Goal: Task Accomplishment & Management: Complete application form

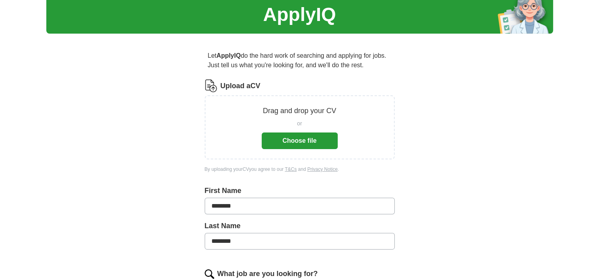
scroll to position [31, 0]
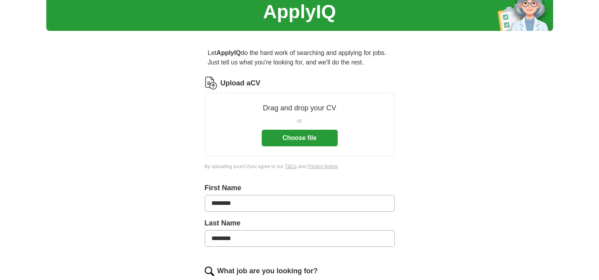
click at [293, 137] on button "Choose file" at bounding box center [300, 138] width 76 height 17
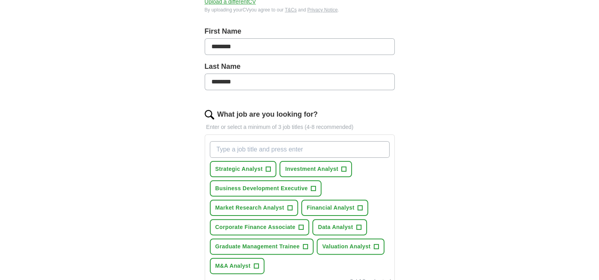
scroll to position [159, 0]
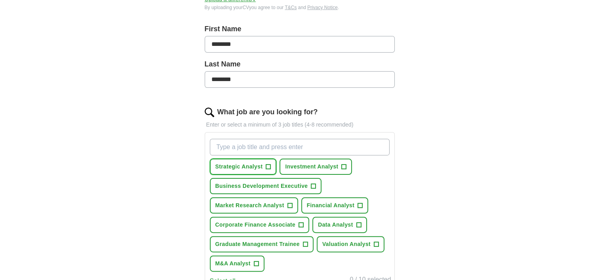
click at [273, 166] on button "Strategic Analyst +" at bounding box center [243, 167] width 67 height 16
click at [336, 169] on span "Investment Analyst" at bounding box center [311, 167] width 53 height 8
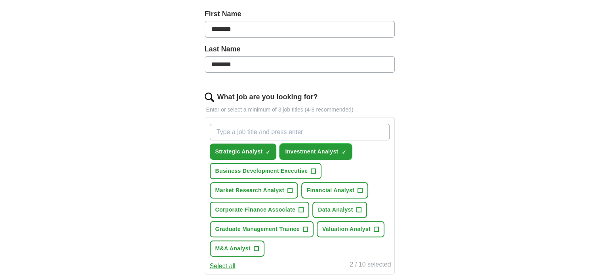
scroll to position [174, 0]
click at [305, 173] on span "Business Development Executive" at bounding box center [261, 171] width 93 height 8
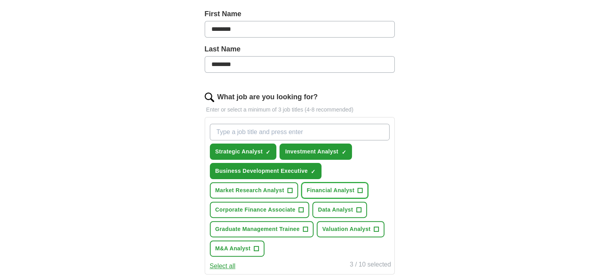
click at [326, 193] on button "Financial Analyst +" at bounding box center [334, 191] width 67 height 16
click at [277, 189] on span "Market Research Analyst" at bounding box center [249, 191] width 69 height 8
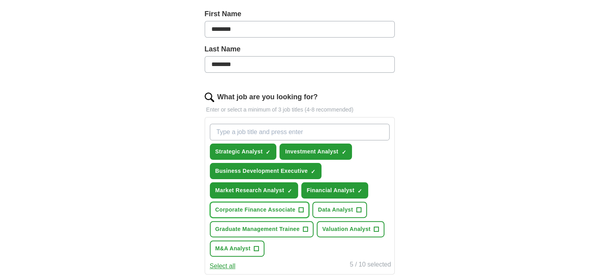
click at [280, 202] on button "Corporate Finance Associate +" at bounding box center [260, 210] width 100 height 16
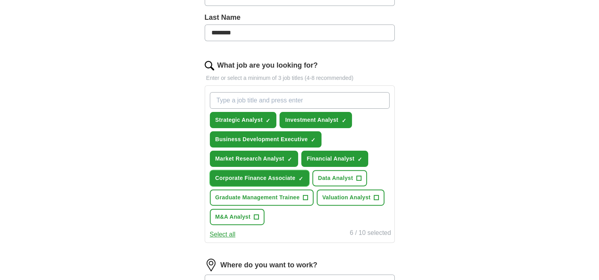
scroll to position [206, 0]
click at [250, 217] on span "M&A Analyst" at bounding box center [232, 217] width 35 height 8
click at [276, 198] on span "Graduate Management Trainee" at bounding box center [257, 198] width 84 height 8
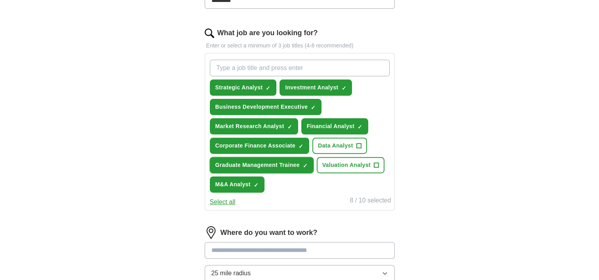
scroll to position [249, 0]
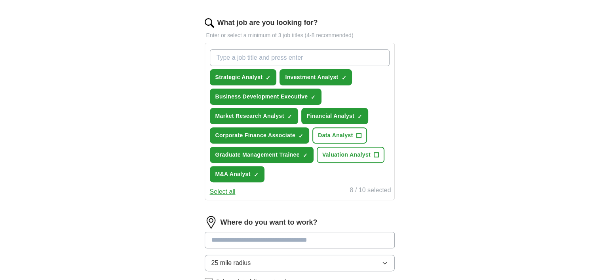
click at [298, 61] on input "What job are you looking for?" at bounding box center [300, 58] width 180 height 17
click at [402, 97] on div "Let ApplyIQ do the hard work of searching and applying for jobs. Just tell us w…" at bounding box center [299, 96] width 253 height 552
click at [306, 93] on span "Business Development Executive" at bounding box center [261, 97] width 93 height 8
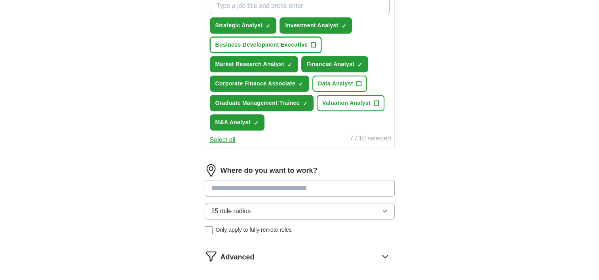
scroll to position [301, 0]
click at [248, 189] on input at bounding box center [300, 188] width 190 height 17
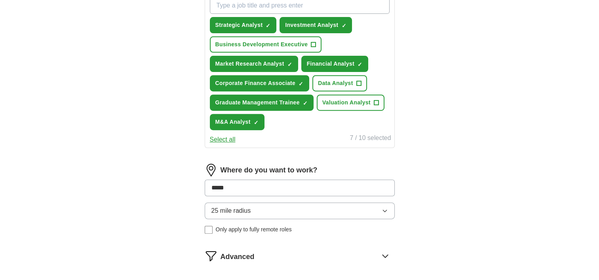
type input "******"
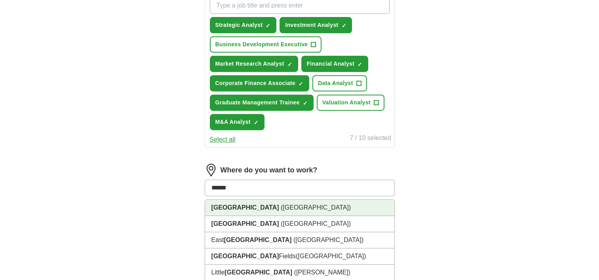
click at [253, 204] on li "London (UK)" at bounding box center [299, 208] width 189 height 16
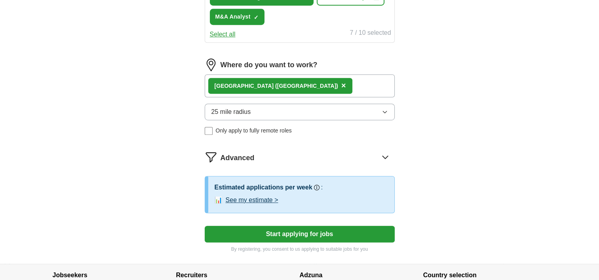
scroll to position [407, 0]
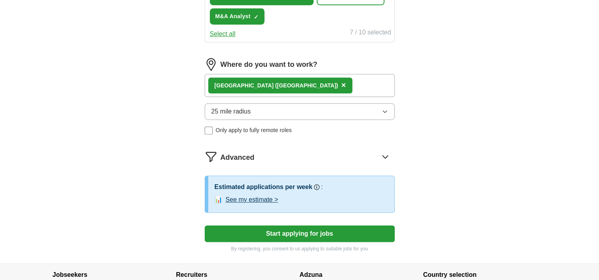
click at [283, 226] on button "Start applying for jobs" at bounding box center [300, 234] width 190 height 17
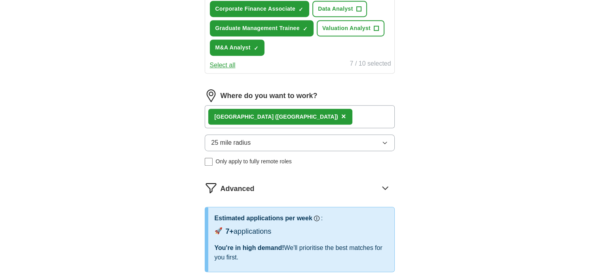
select select "**"
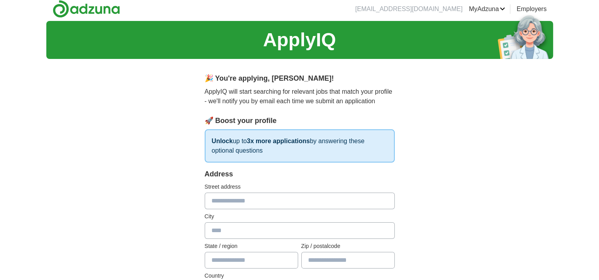
scroll to position [6, 0]
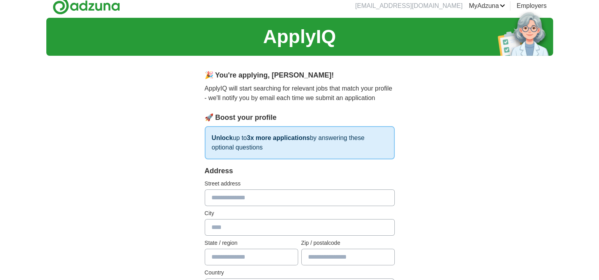
click at [282, 192] on input "text" at bounding box center [300, 198] width 190 height 17
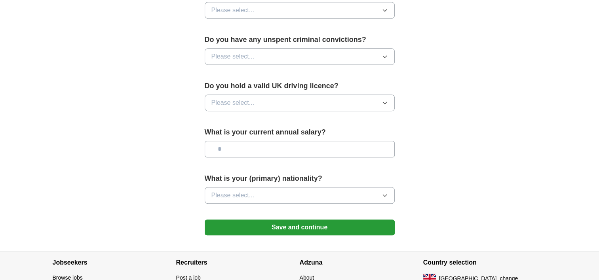
scroll to position [490, 0]
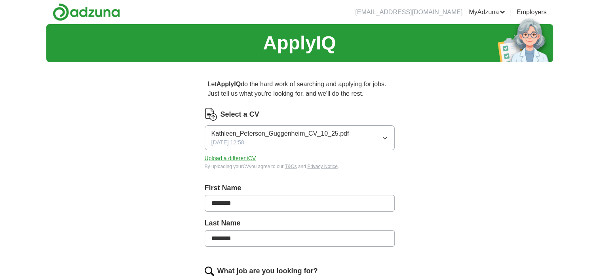
scroll to position [4, 0]
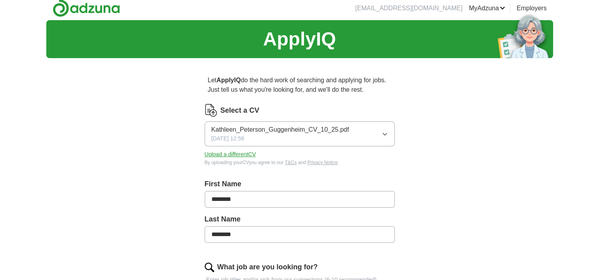
click at [324, 135] on div "Kathleen_Peterson_Guggenheim_CV_10_25.pdf [DATE] 12:58" at bounding box center [281, 134] width 138 height 18
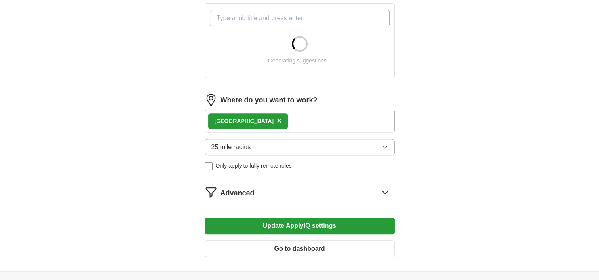
scroll to position [297, 0]
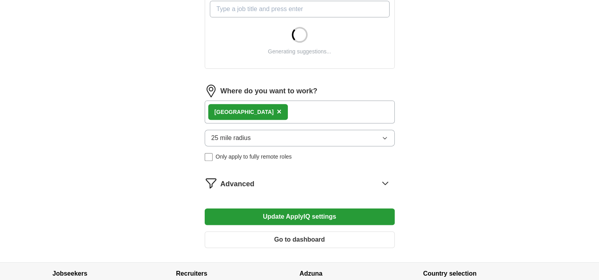
click at [282, 194] on form "Select a CV Kathleen_Peterson_Guggenheim_CV_10_25.pdf [DATE] 12:58 Upload a dif…" at bounding box center [300, 33] width 190 height 444
click at [257, 184] on div "Advanced" at bounding box center [308, 183] width 174 height 13
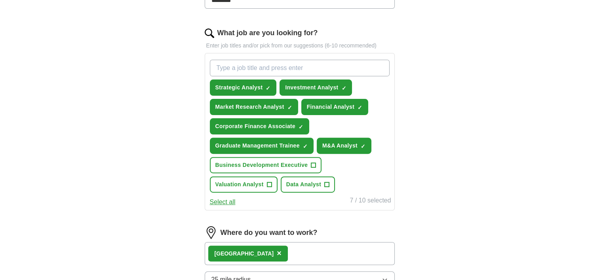
scroll to position [238, 0]
click at [0, 0] on span "×" at bounding box center [0, 0] width 0 height 0
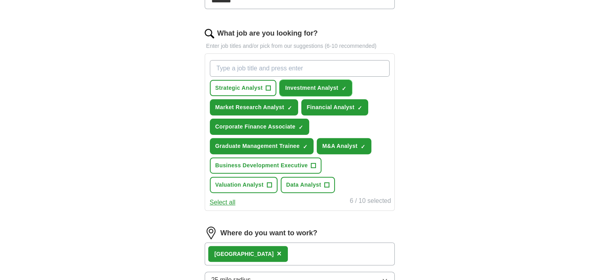
click at [336, 86] on span "Investment Analyst" at bounding box center [311, 88] width 53 height 8
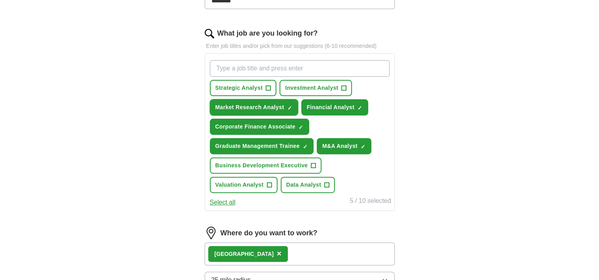
click at [272, 103] on span "Market Research Analyst" at bounding box center [249, 107] width 69 height 8
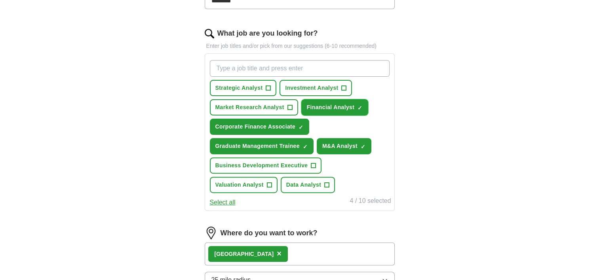
click at [319, 105] on span "Financial Analyst" at bounding box center [331, 107] width 48 height 8
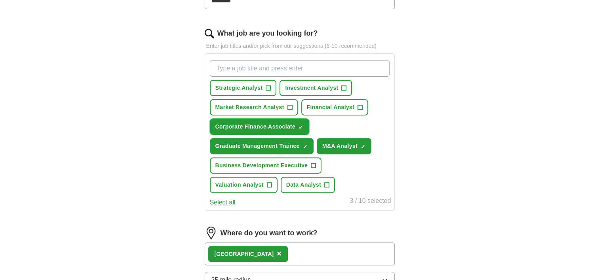
click at [288, 120] on button "Corporate Finance Associate ✓ ×" at bounding box center [260, 127] width 100 height 16
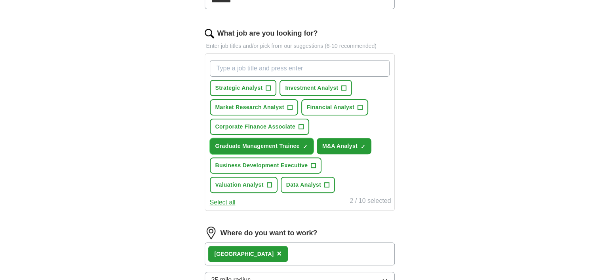
click at [282, 143] on span "Graduate Management Trainee" at bounding box center [257, 146] width 84 height 8
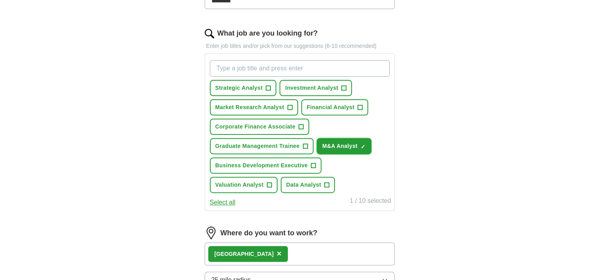
click at [338, 144] on span "M&A Analyst" at bounding box center [339, 146] width 35 height 8
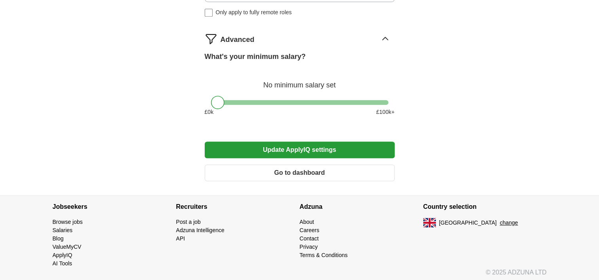
click at [321, 149] on button "Update ApplyIQ settings" at bounding box center [300, 150] width 190 height 17
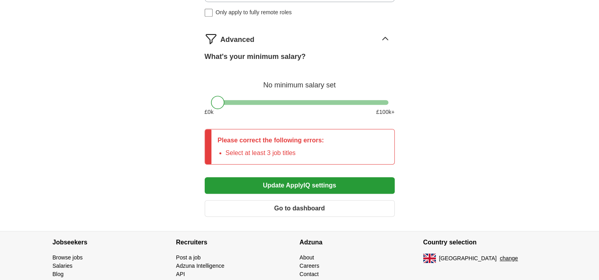
click at [291, 206] on button "Go to dashboard" at bounding box center [300, 208] width 190 height 17
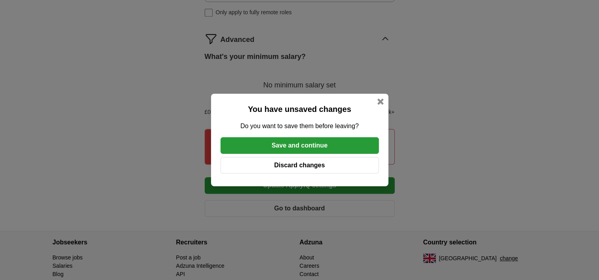
click at [293, 162] on button "Discard changes" at bounding box center [300, 165] width 158 height 17
